Goal: Obtain resource: Download file/media

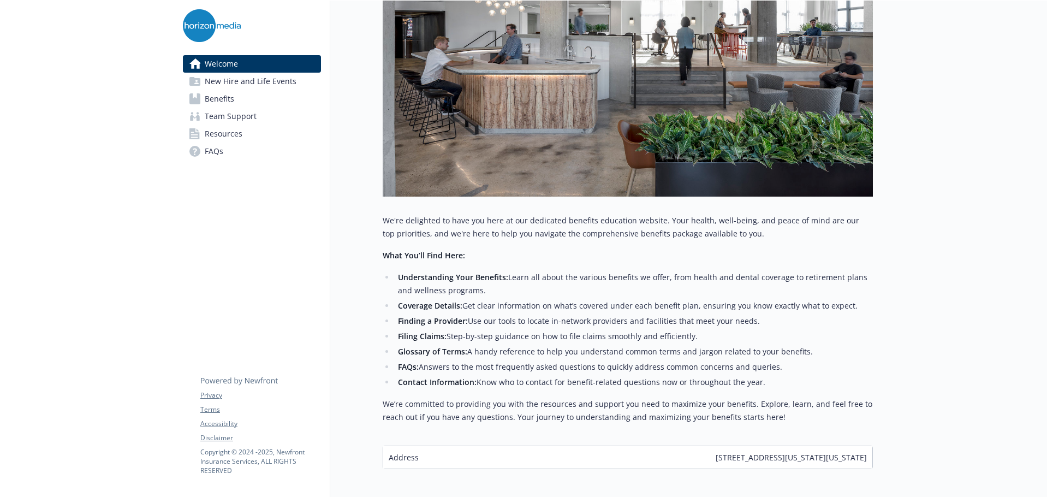
scroll to position [311, 0]
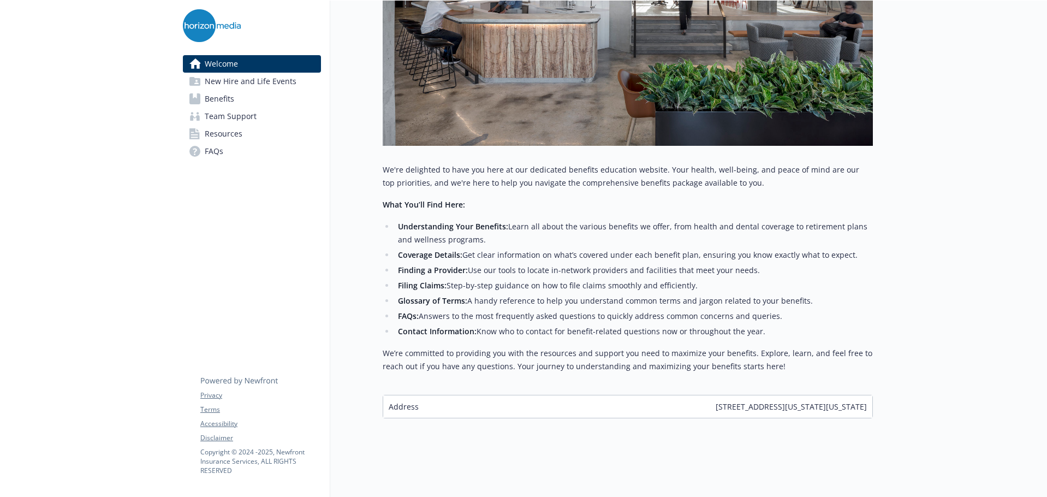
click at [224, 130] on span "Resources" at bounding box center [224, 133] width 38 height 17
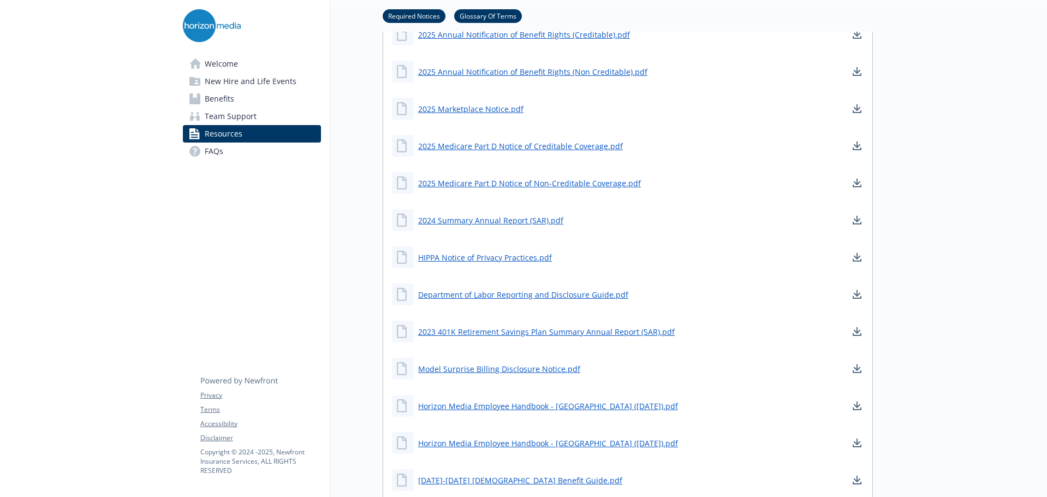
scroll to position [584, 0]
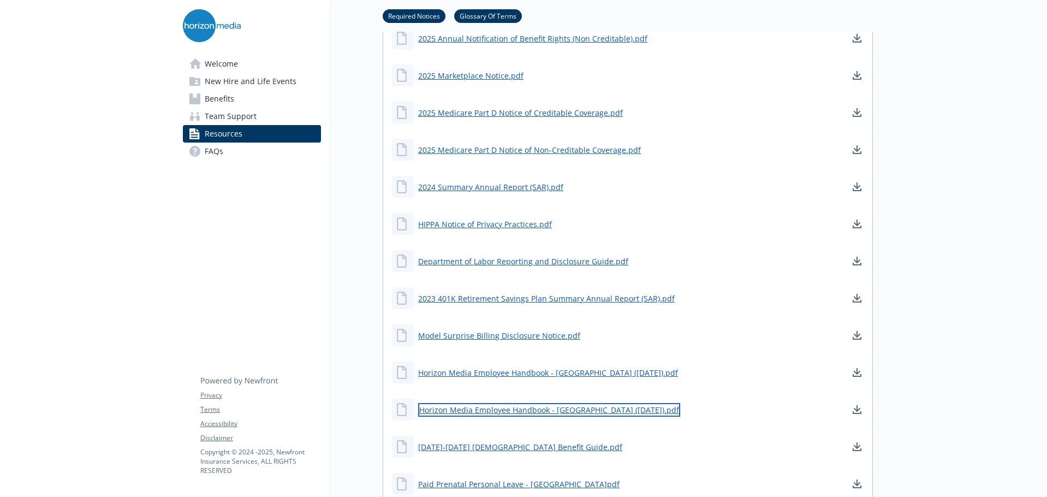
click at [492, 413] on link "Horizon Media Employee Handbook - [GEOGRAPHIC_DATA] ([DATE]).pdf" at bounding box center [549, 410] width 262 height 14
